Goal: Answer question/provide support

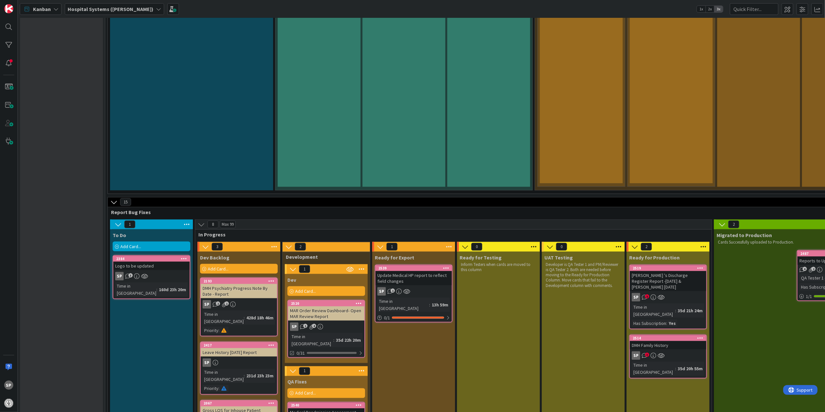
scroll to position [907, 0]
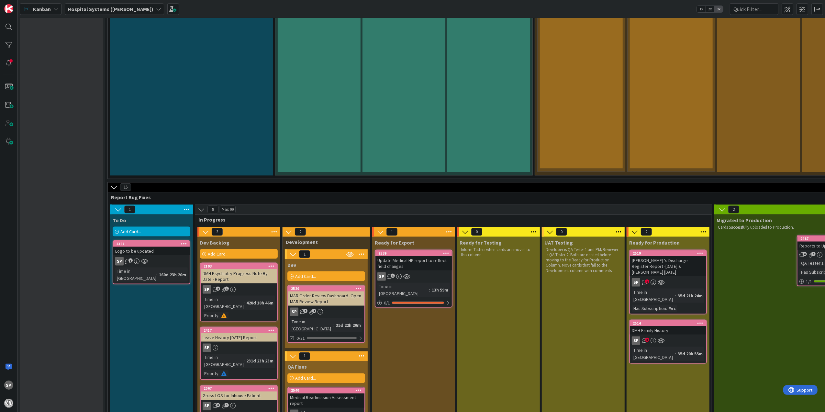
click at [427, 256] on div "Update Medical HP report to reflect field changes" at bounding box center [414, 263] width 76 height 14
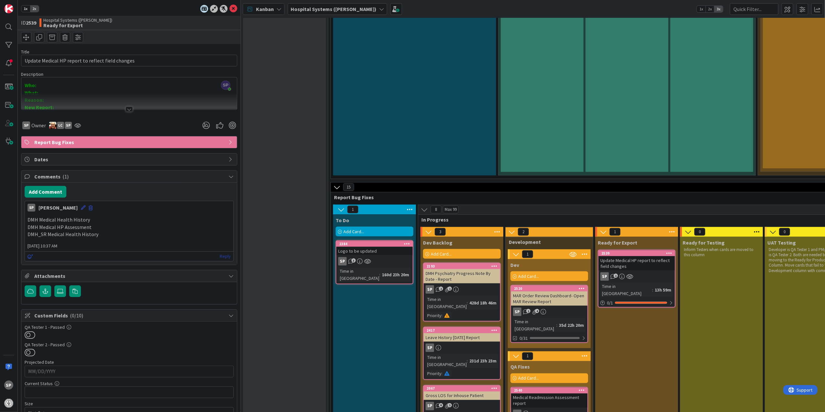
click at [220, 255] on link "Reply" at bounding box center [225, 256] width 11 height 8
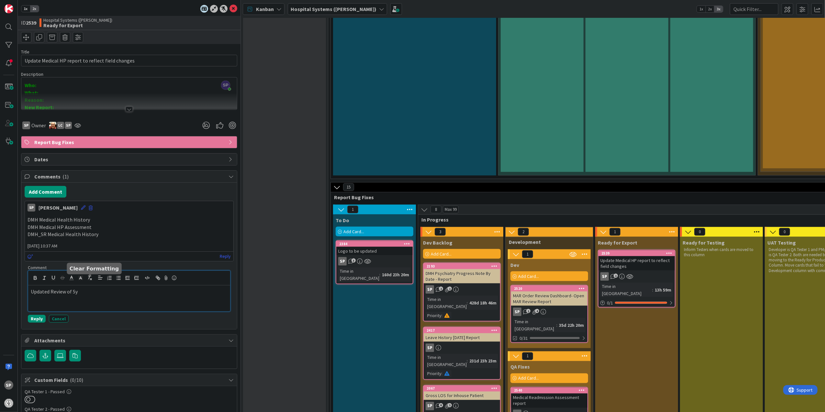
click at [95, 294] on p "Updated Review of Sy" at bounding box center [129, 291] width 197 height 7
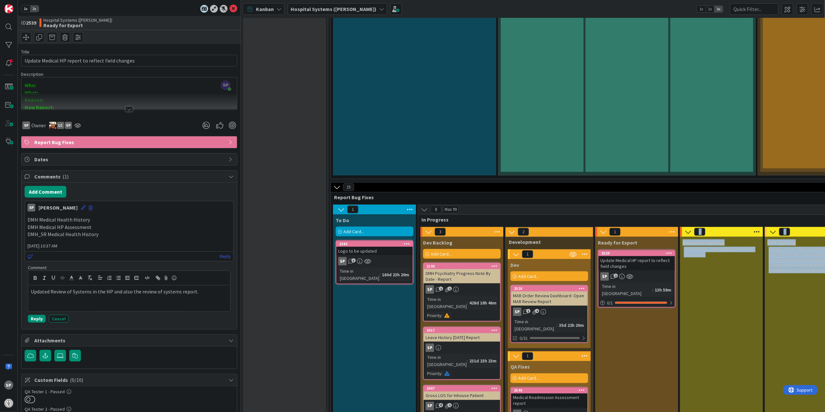
drag, startPoint x: 653, startPoint y: 163, endPoint x: 644, endPoint y: 183, distance: 22.3
click at [644, 256] on div "Update Medical HP report to reflect field changes" at bounding box center [637, 263] width 76 height 14
click at [125, 231] on p "DMH Medical HP Assessment" at bounding box center [129, 226] width 203 height 7
click at [71, 208] on div "SP [PERSON_NAME] [DATE] 10:37 AM" at bounding box center [129, 206] width 209 height 10
click at [81, 207] on icon at bounding box center [83, 207] width 5 height 5
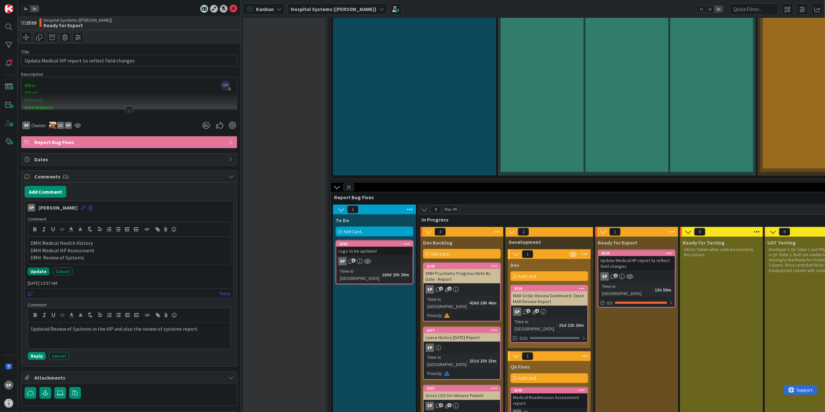
drag, startPoint x: 43, startPoint y: 272, endPoint x: 46, endPoint y: 269, distance: 3.9
click at [44, 272] on button "Update" at bounding box center [39, 271] width 22 height 8
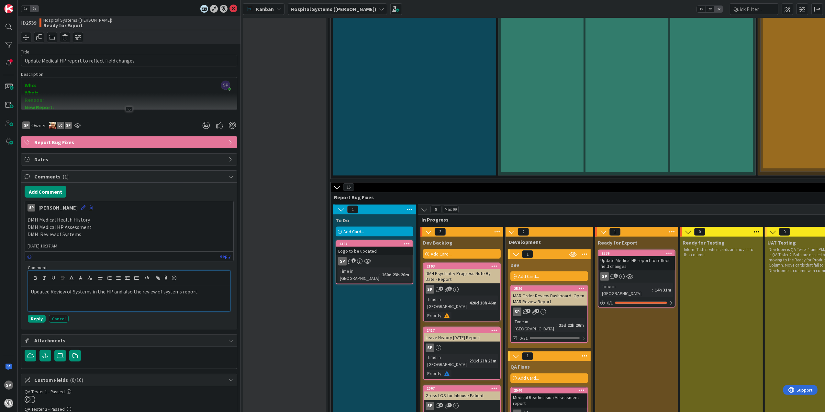
click at [196, 301] on div "Updated Review of Systems in the HP and also the review of systems report." at bounding box center [129, 298] width 202 height 26
click at [31, 319] on button "Reply" at bounding box center [37, 319] width 18 height 8
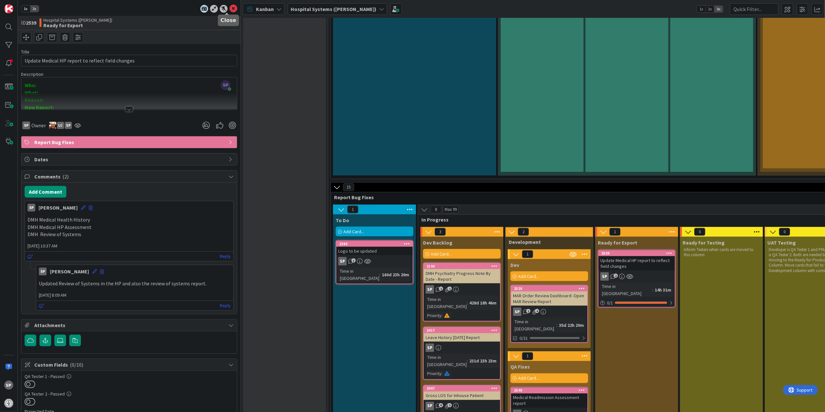
click at [231, 9] on icon at bounding box center [234, 9] width 8 height 8
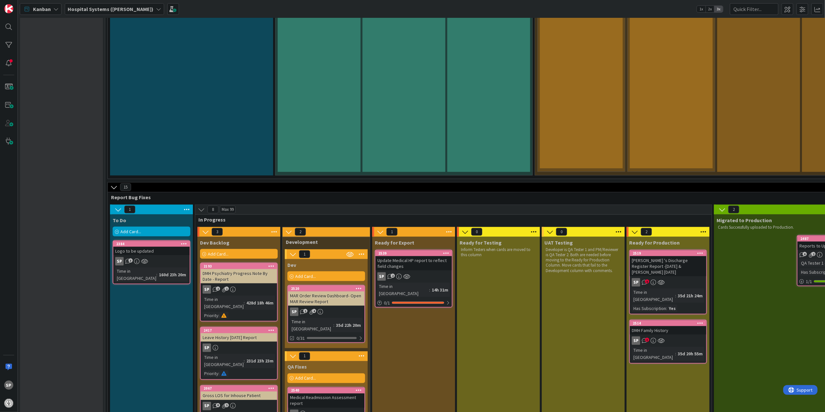
click at [673, 336] on div "SP 3" at bounding box center [668, 340] width 76 height 8
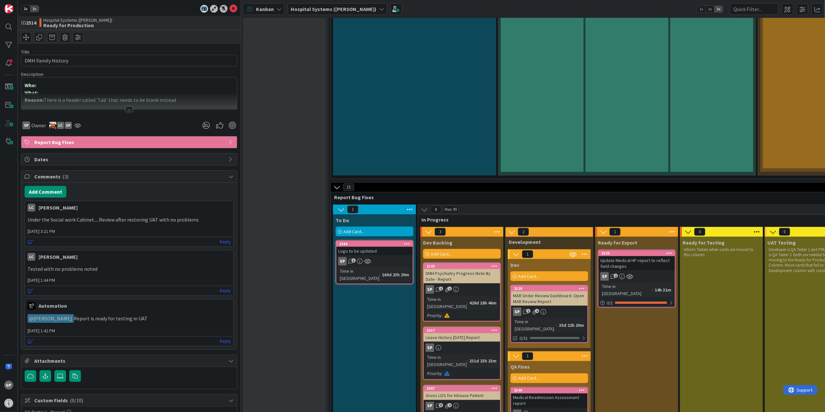
click at [123, 106] on div at bounding box center [129, 101] width 216 height 17
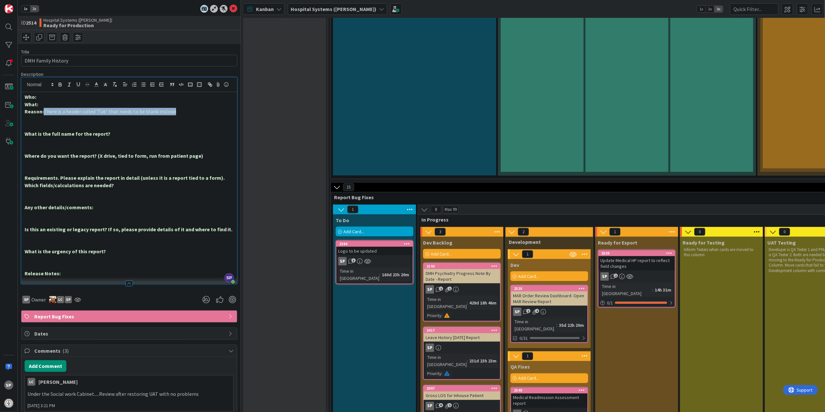
drag, startPoint x: 43, startPoint y: 122, endPoint x: 176, endPoint y: 123, distance: 132.8
click at [176, 115] on p "Reason: There is a header called 'Tab' that needs to be blank instead" at bounding box center [129, 111] width 209 height 7
copy p "There is a header called 'Tab' that needs to be blank instead"
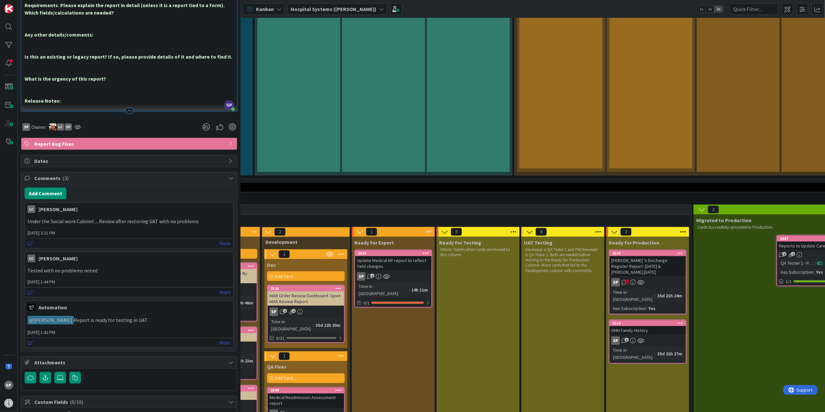
scroll to position [907, 323]
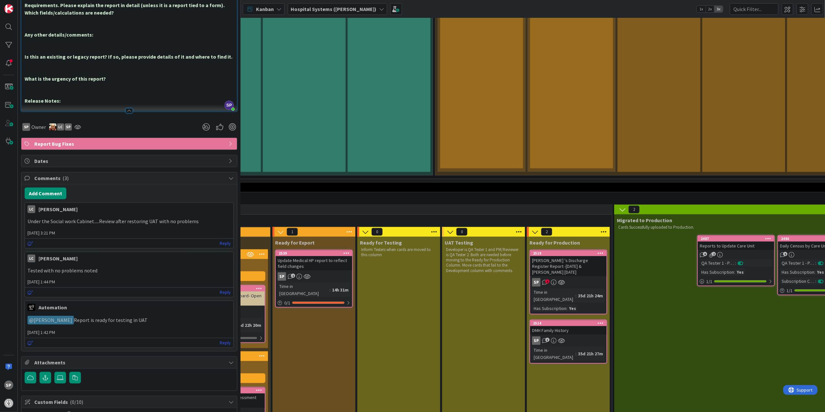
click at [562, 256] on div "[PERSON_NAME] 's Discharge Register Report -[DATE] & [PERSON_NAME] [DATE]" at bounding box center [568, 266] width 76 height 20
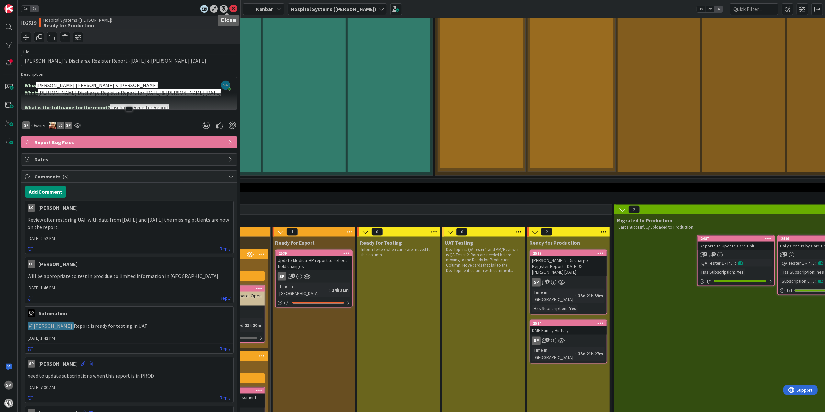
click at [230, 10] on icon at bounding box center [234, 9] width 8 height 8
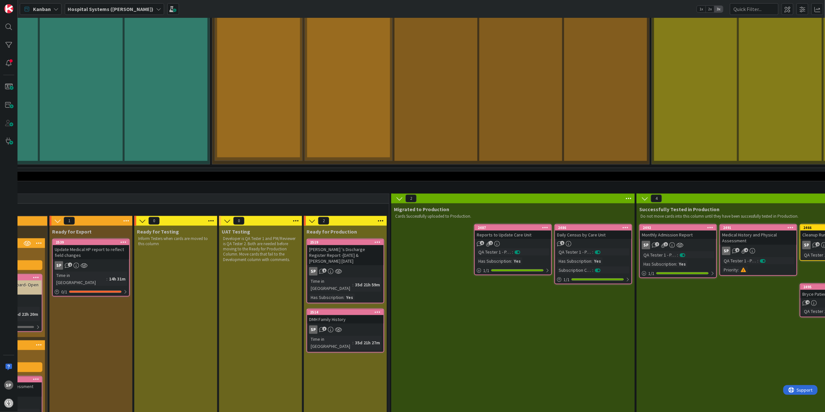
drag, startPoint x: 328, startPoint y: 405, endPoint x: 232, endPoint y: 397, distance: 95.5
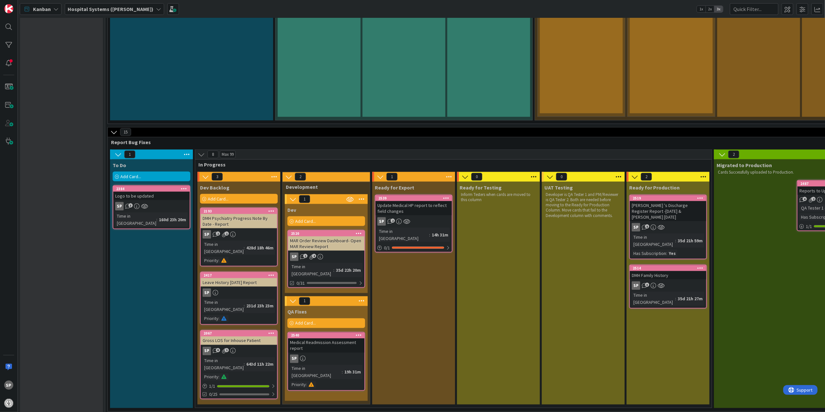
scroll to position [1005, 0]
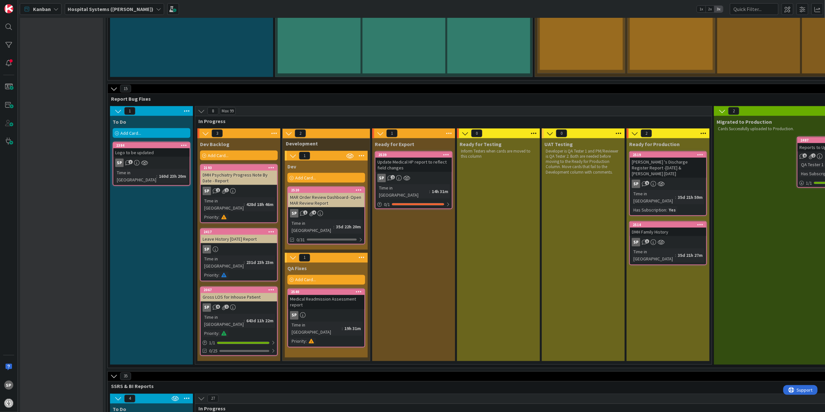
click at [332, 193] on div "MAR Order Review Dashboard- Open MAR Review Report" at bounding box center [326, 200] width 76 height 14
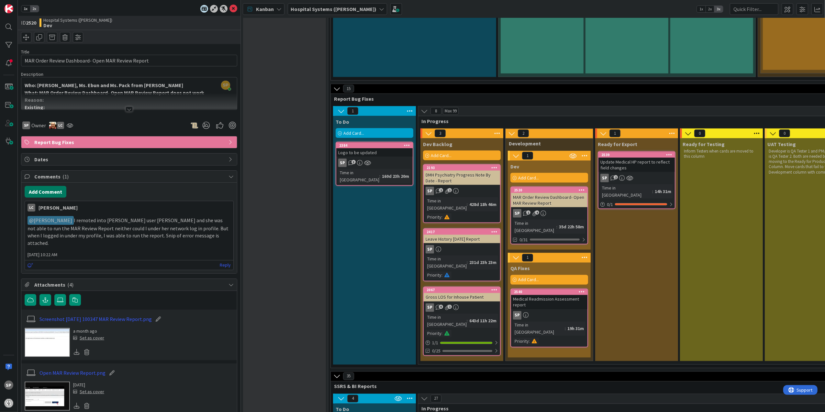
click at [56, 193] on button "Add Comment" at bounding box center [46, 192] width 42 height 12
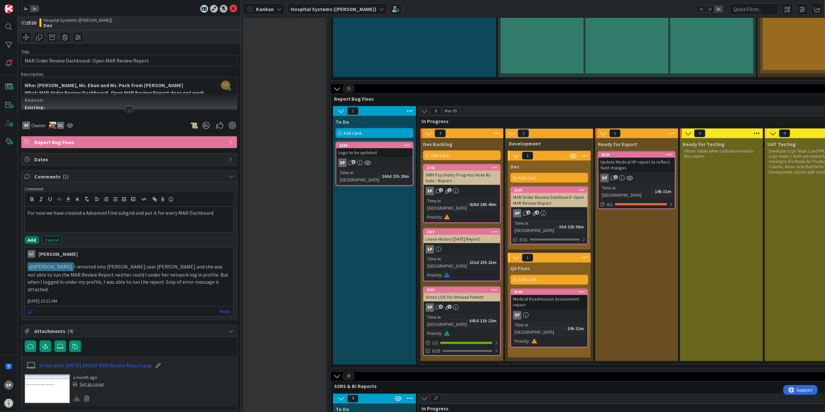
click at [27, 244] on button "Add" at bounding box center [32, 240] width 14 height 8
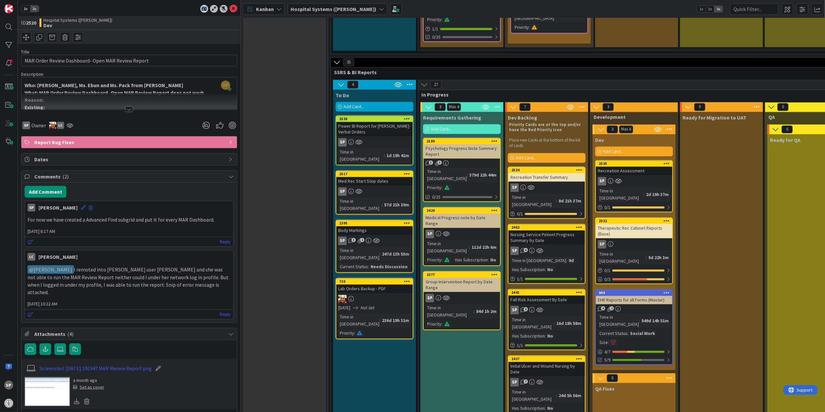
scroll to position [1205, 0]
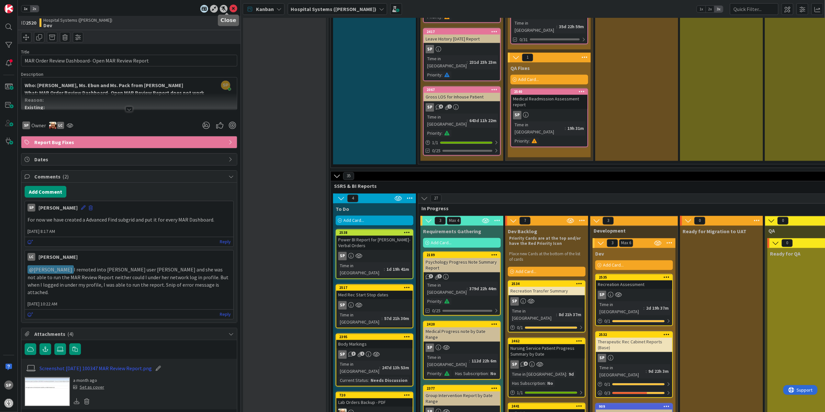
click at [230, 6] on icon at bounding box center [234, 9] width 8 height 8
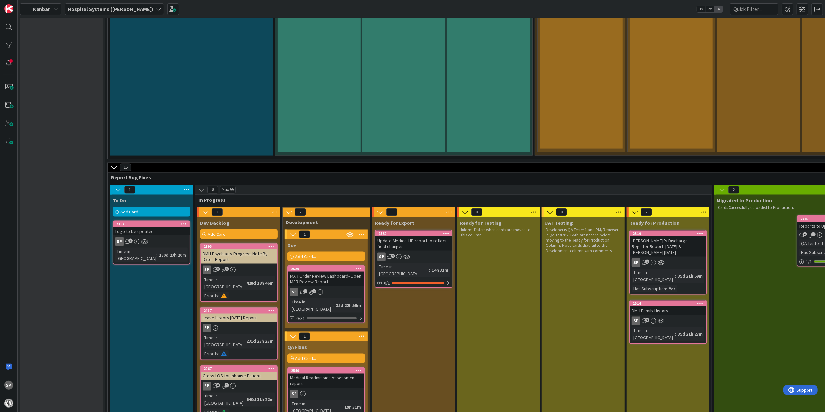
scroll to position [946, 0]
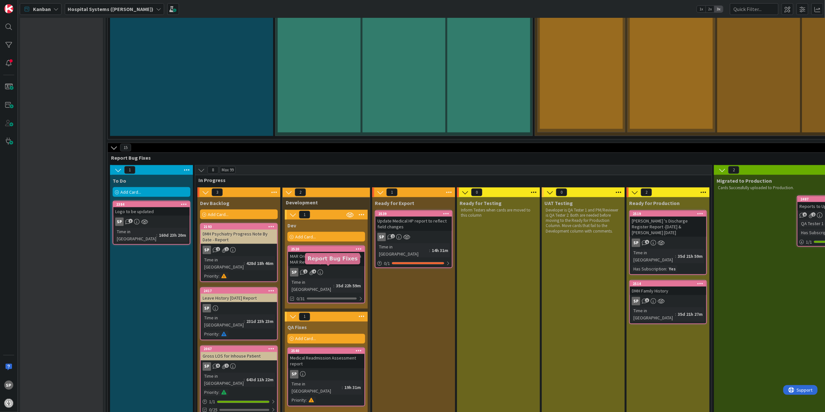
click at [336, 354] on div "Medical Readmission Assessment report" at bounding box center [326, 361] width 76 height 14
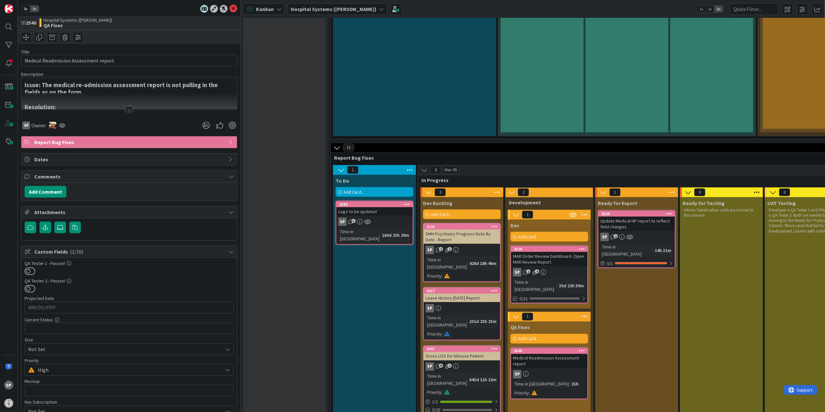
click at [120, 108] on div at bounding box center [129, 101] width 216 height 17
